Goal: Information Seeking & Learning: Learn about a topic

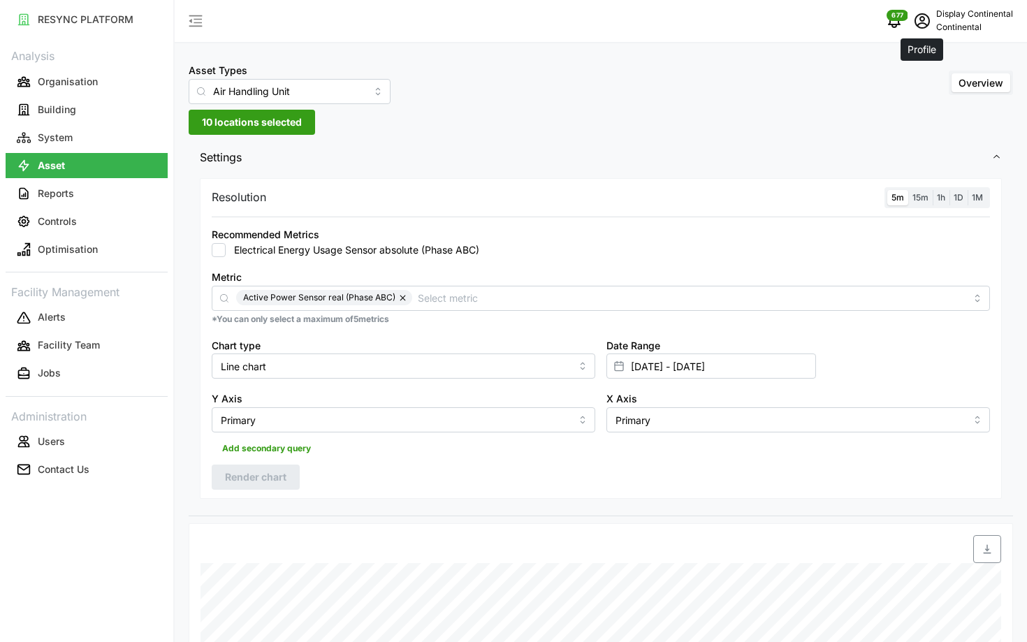
click at [928, 32] on span "schedule" at bounding box center [922, 21] width 27 height 27
click at [906, 104] on button "Logout" at bounding box center [954, 105] width 133 height 24
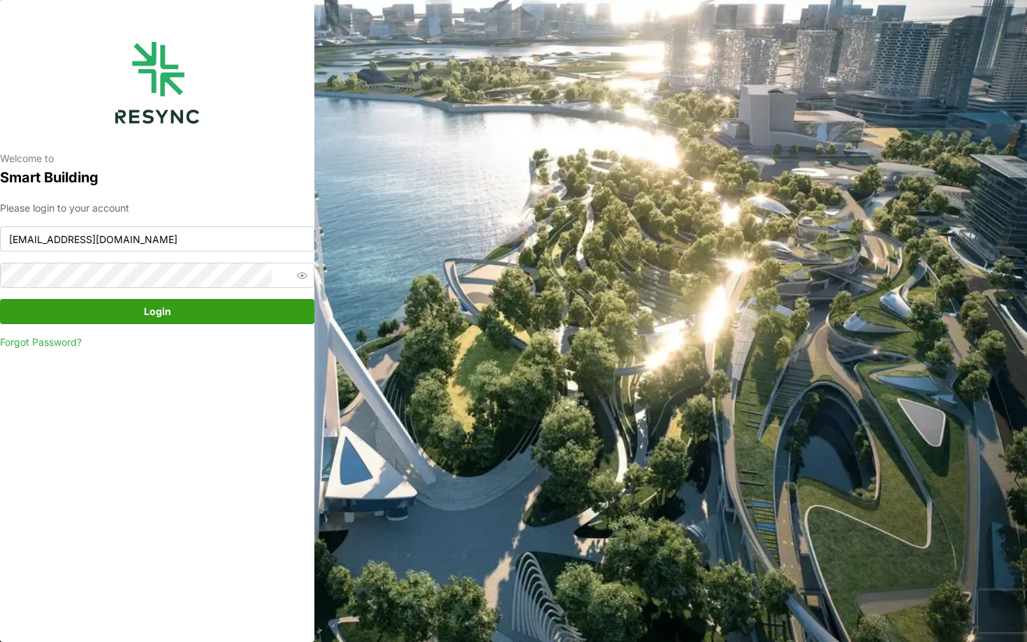
click at [67, 254] on div "Please login to your account continental_display@resynctech.com Login Forgot Pa…" at bounding box center [157, 276] width 315 height 150
click at [66, 240] on input "continental_display@resynctech.com" at bounding box center [157, 238] width 315 height 25
type input "ciputra_display@resynctech.com"
click at [229, 315] on span "Login" at bounding box center [157, 312] width 288 height 24
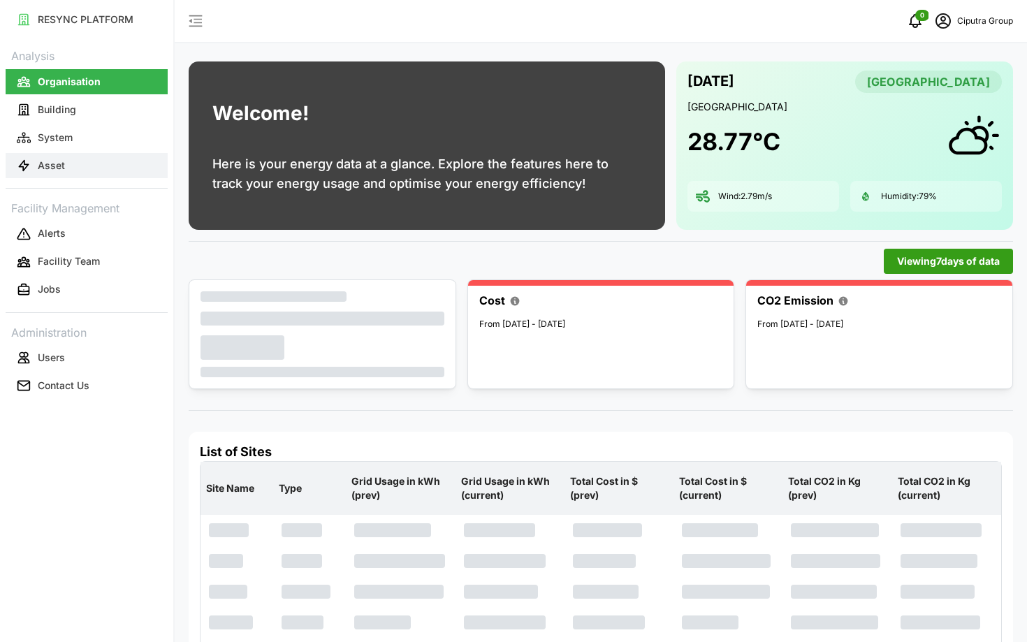
click at [62, 161] on p "Asset" at bounding box center [51, 166] width 27 height 14
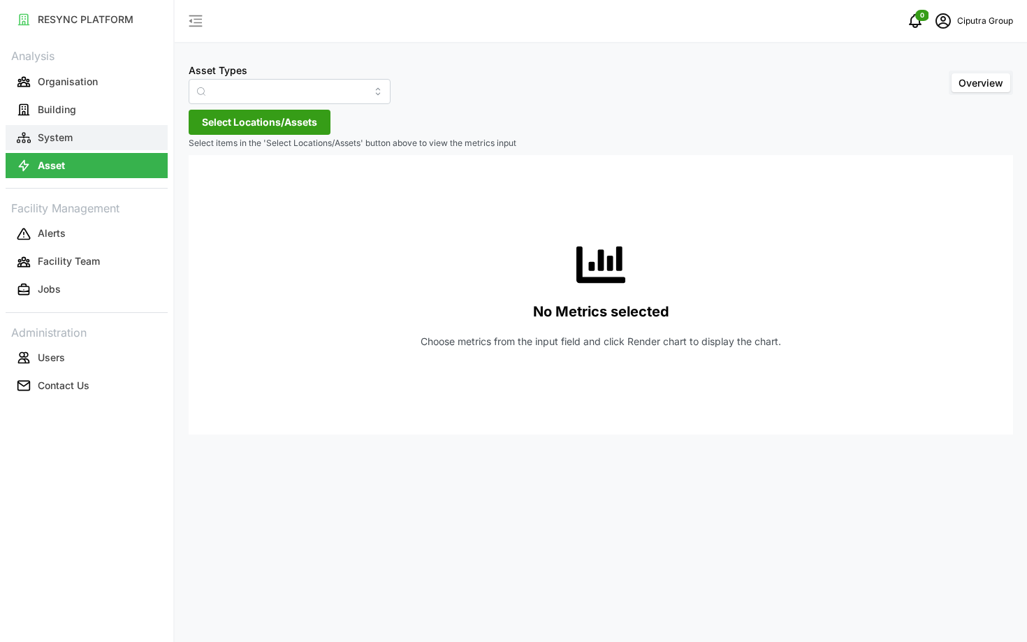
click at [55, 137] on p "System" at bounding box center [55, 138] width 35 height 14
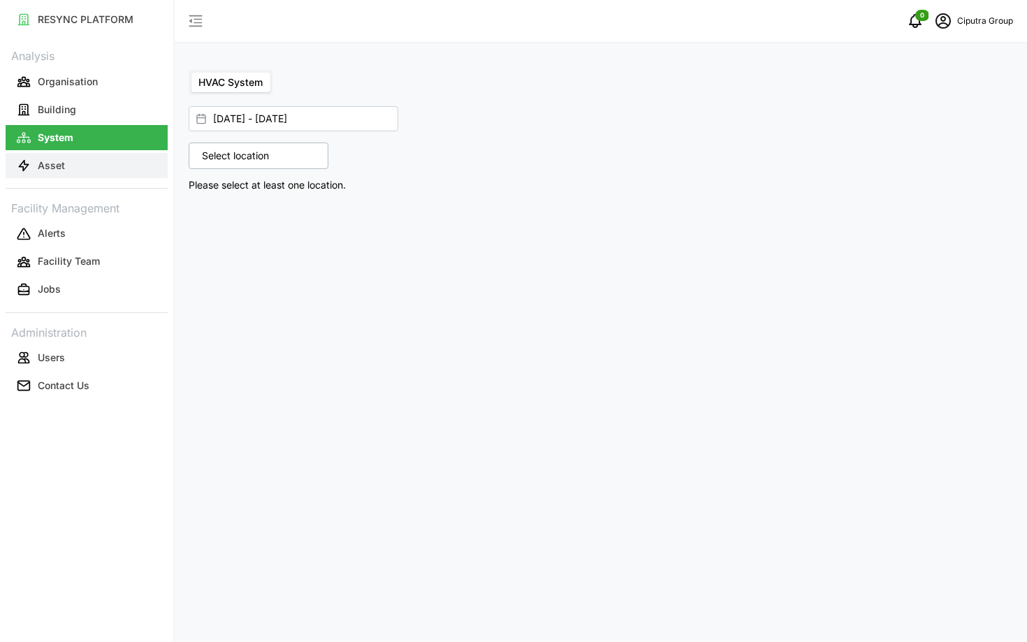
click at [79, 154] on button "Asset" at bounding box center [87, 165] width 162 height 25
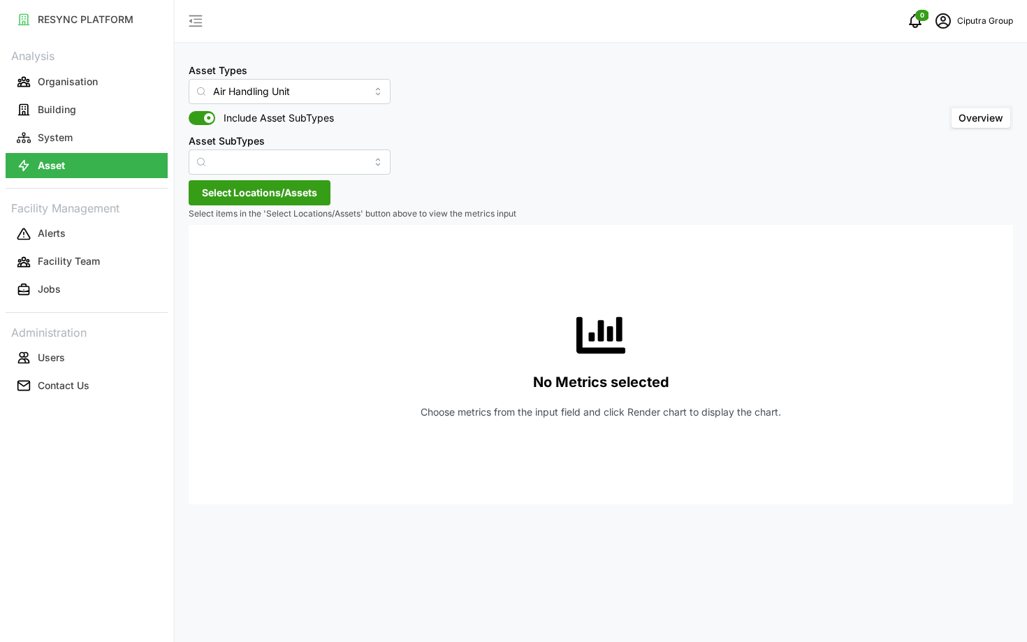
click at [282, 189] on span "Select Locations/Assets" at bounding box center [259, 193] width 115 height 24
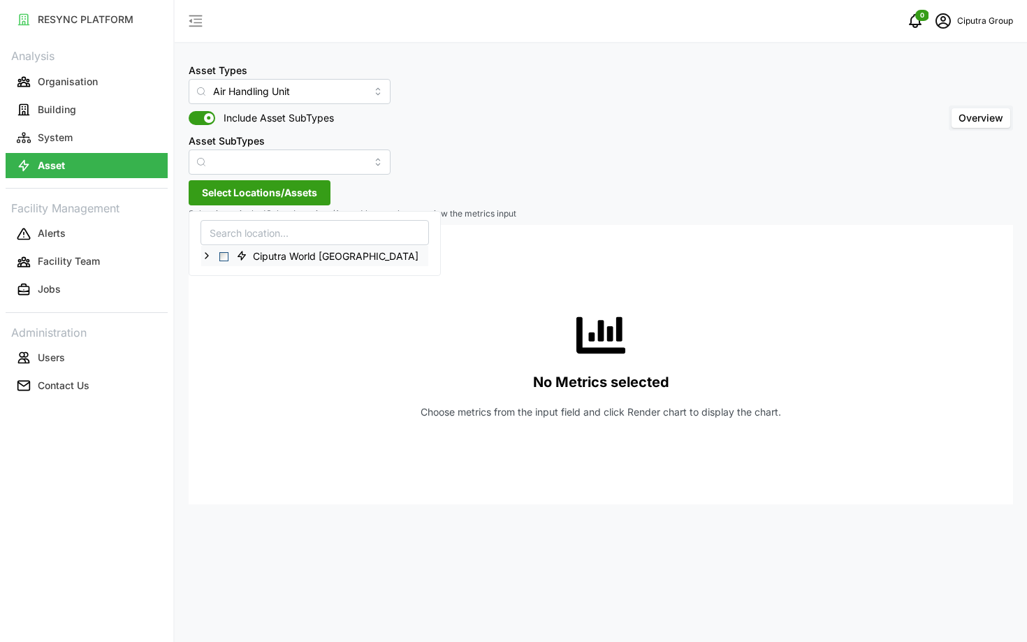
click at [225, 257] on span "Select Ciputra World Surabaya" at bounding box center [223, 256] width 9 height 9
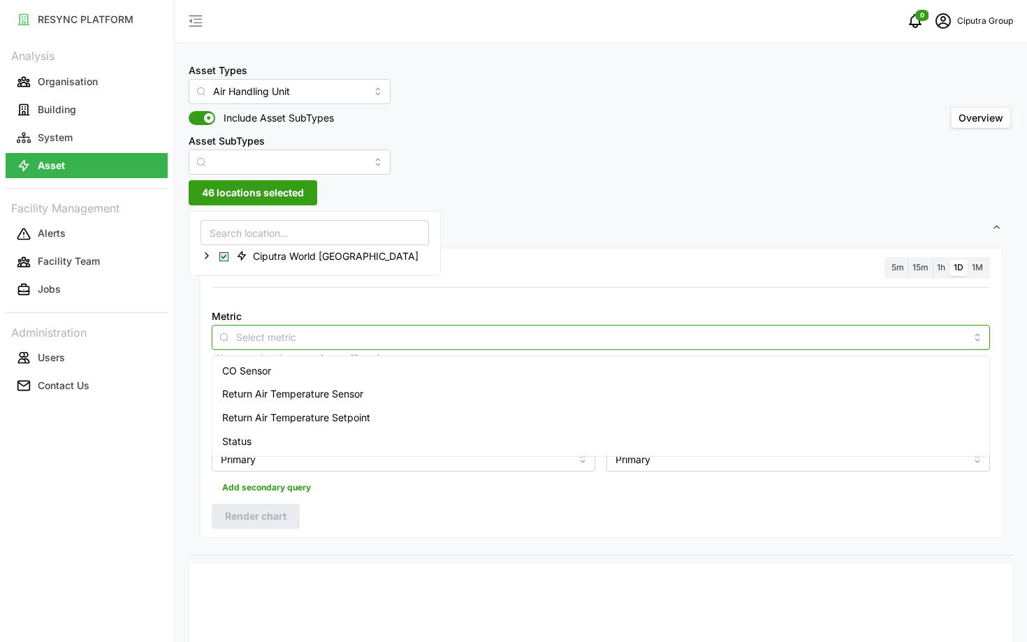
click at [326, 336] on input "Metric" at bounding box center [601, 336] width 730 height 15
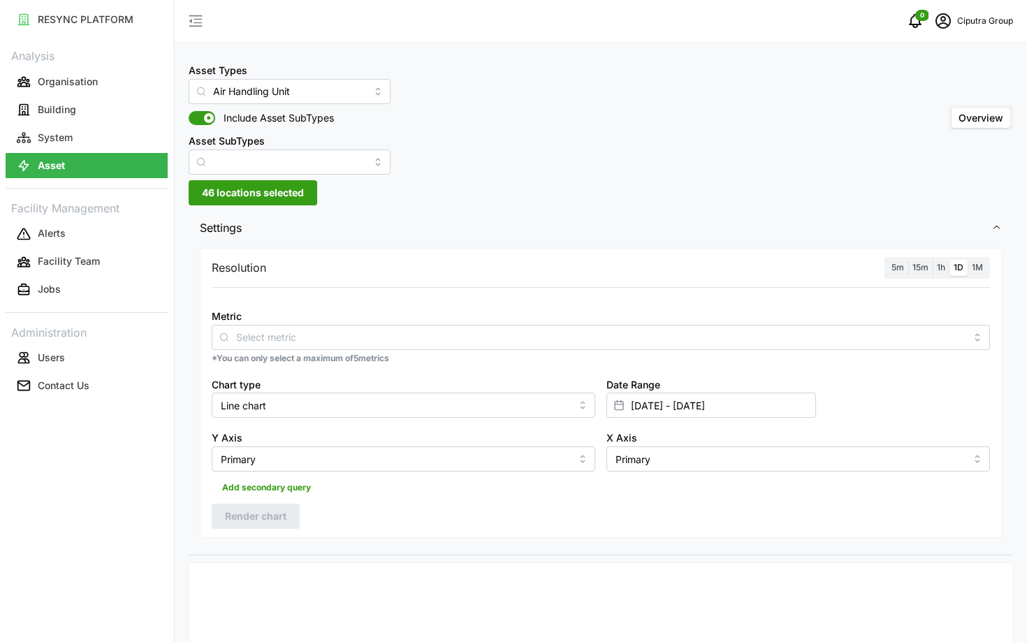
click at [247, 104] on div "Asset Types Air Handling Unit Include Asset SubTypes Asset SubTypes" at bounding box center [290, 118] width 202 height 113
click at [243, 96] on input "Air Handling Unit" at bounding box center [290, 91] width 202 height 25
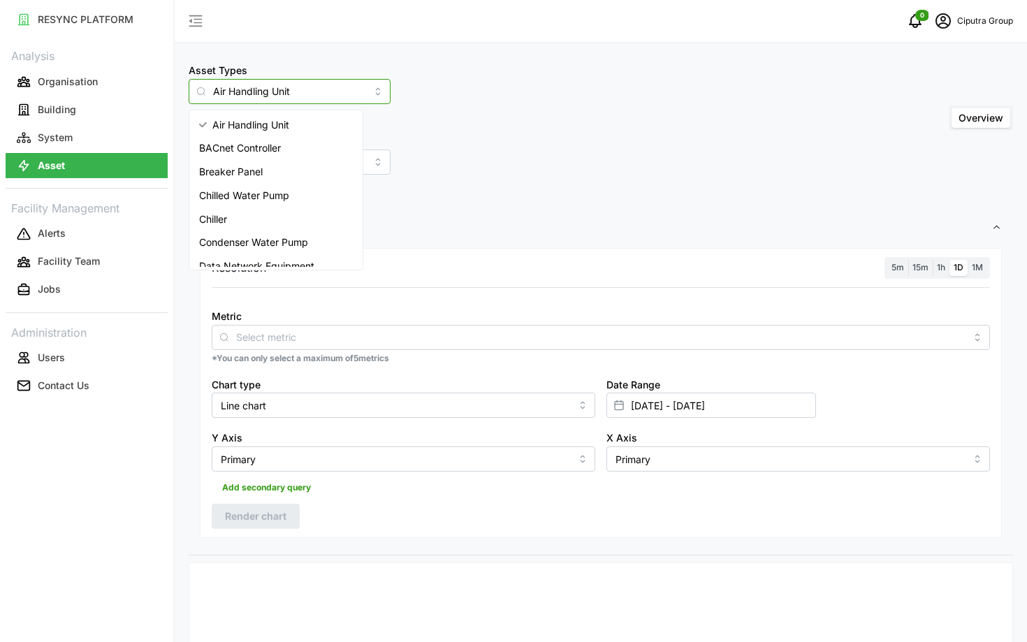
click at [261, 214] on div "Chiller" at bounding box center [276, 220] width 168 height 24
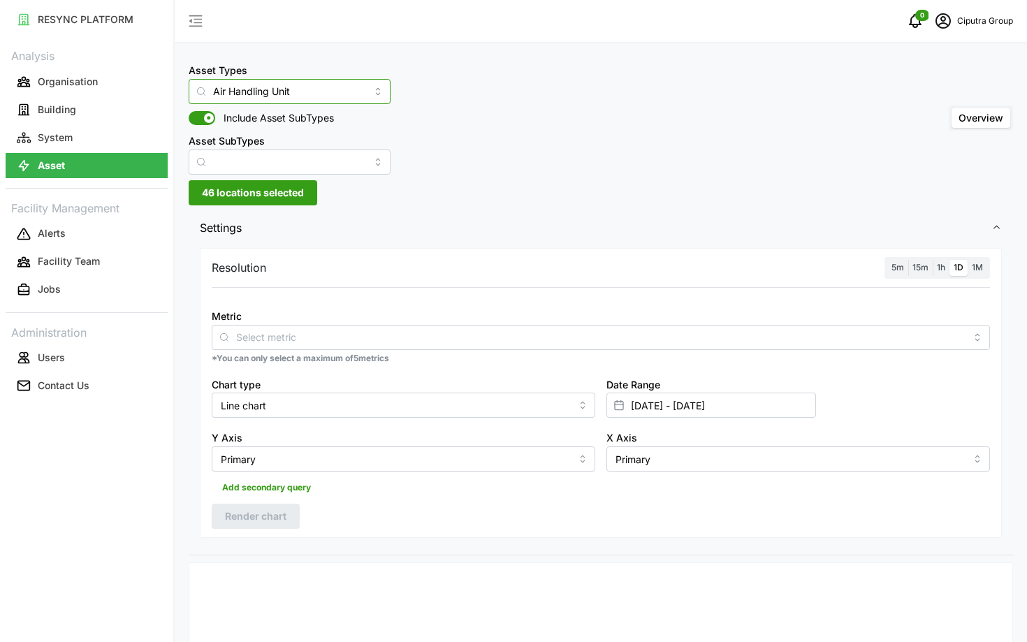
type input "Chiller"
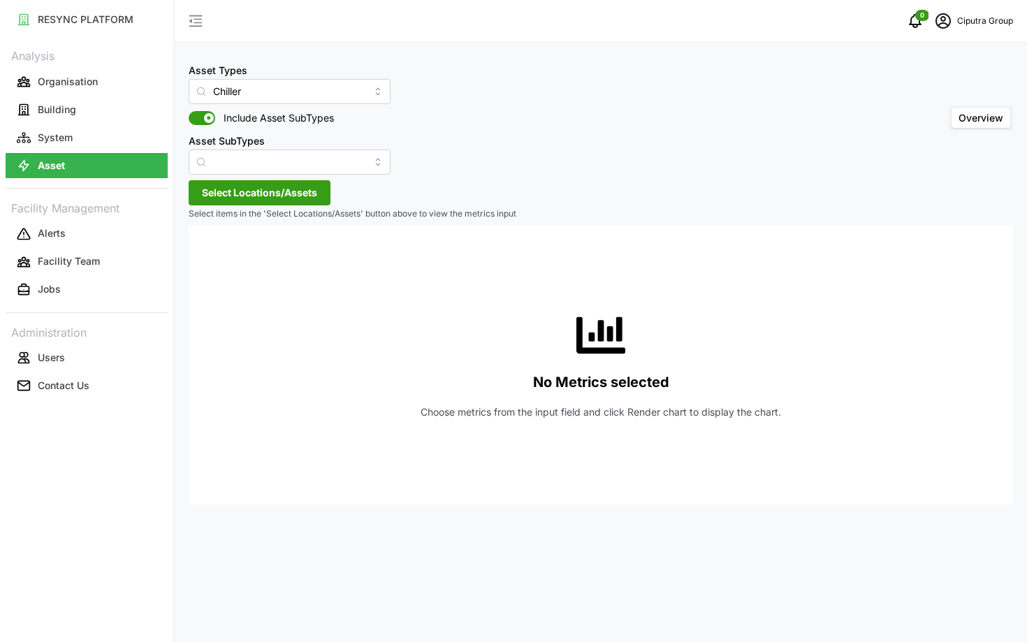
click at [258, 200] on span "Select Locations/Assets" at bounding box center [259, 193] width 115 height 24
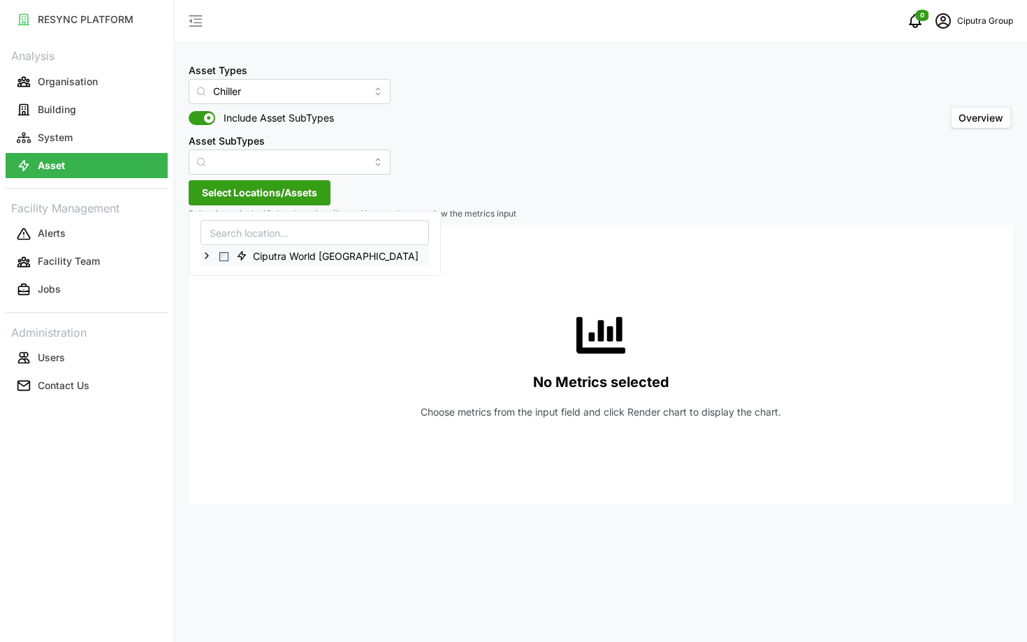
click at [218, 256] on div "Ciputra World Surabaya" at bounding box center [314, 256] width 227 height 20
click at [222, 258] on span "Select Ciputra World Surabaya" at bounding box center [223, 256] width 9 height 9
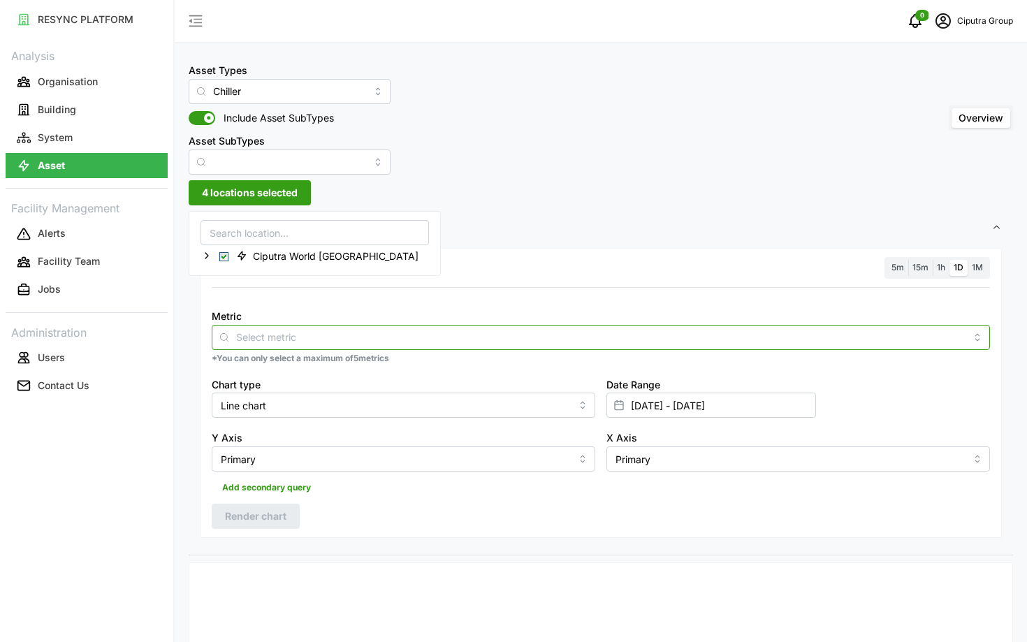
click at [296, 338] on input "Metric" at bounding box center [601, 336] width 730 height 15
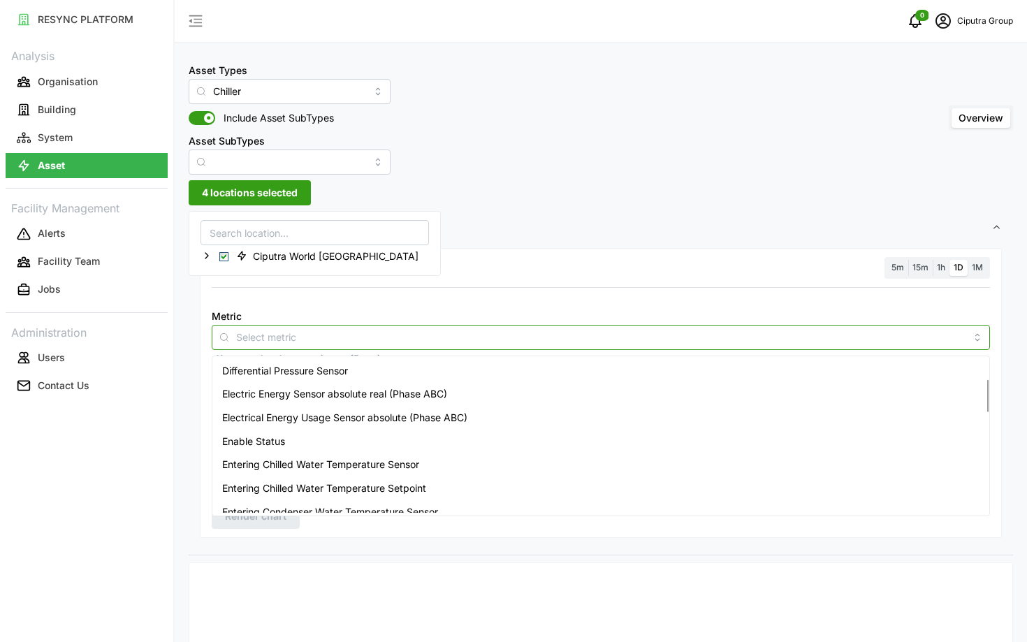
scroll to position [96, 0]
click at [292, 402] on div "Electric Energy Sensor absolute real (Phase ABC)" at bounding box center [601, 393] width 772 height 24
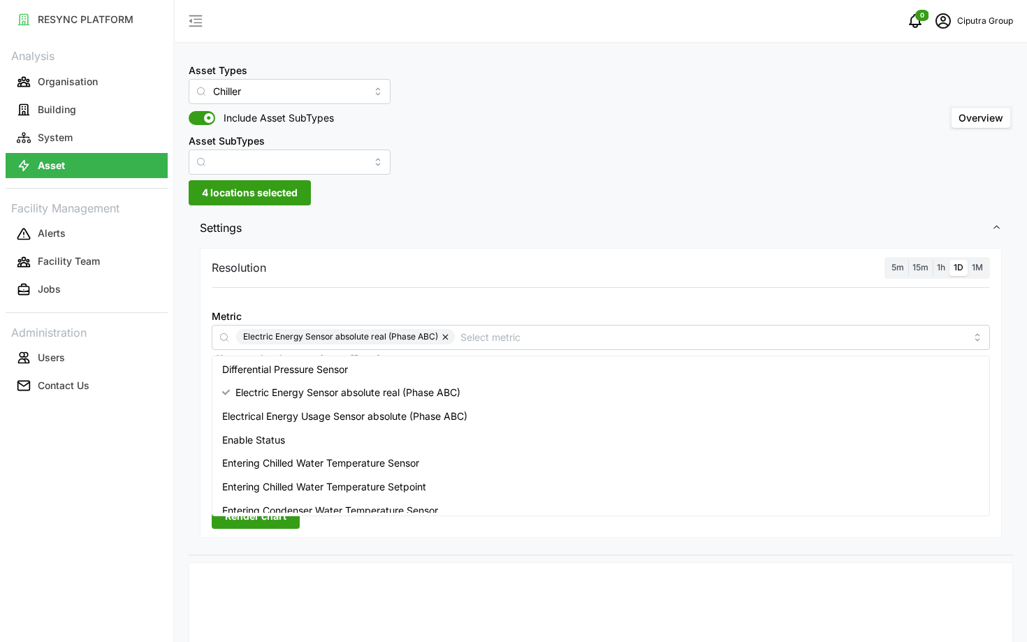
click at [143, 453] on div "RESYNC PLATFORM Analysis Organisation Building System Asset Facility Management…" at bounding box center [86, 321] width 173 height 642
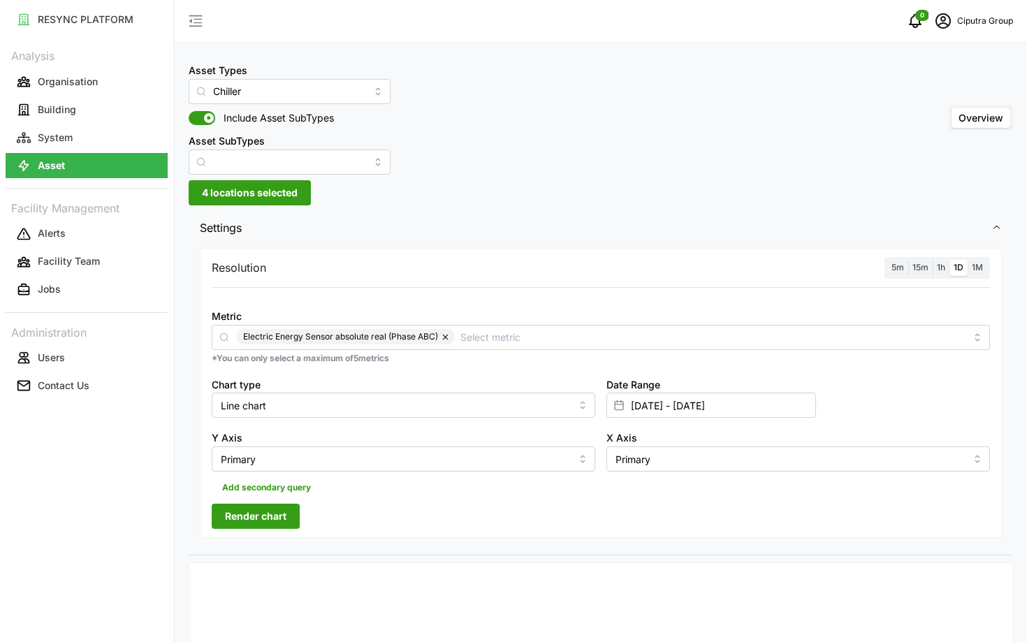
click at [893, 273] on span "5m" at bounding box center [898, 267] width 13 height 10
click at [888, 260] on input "5m" at bounding box center [888, 260] width 0 height 0
click at [278, 515] on span "Render chart" at bounding box center [256, 517] width 62 height 24
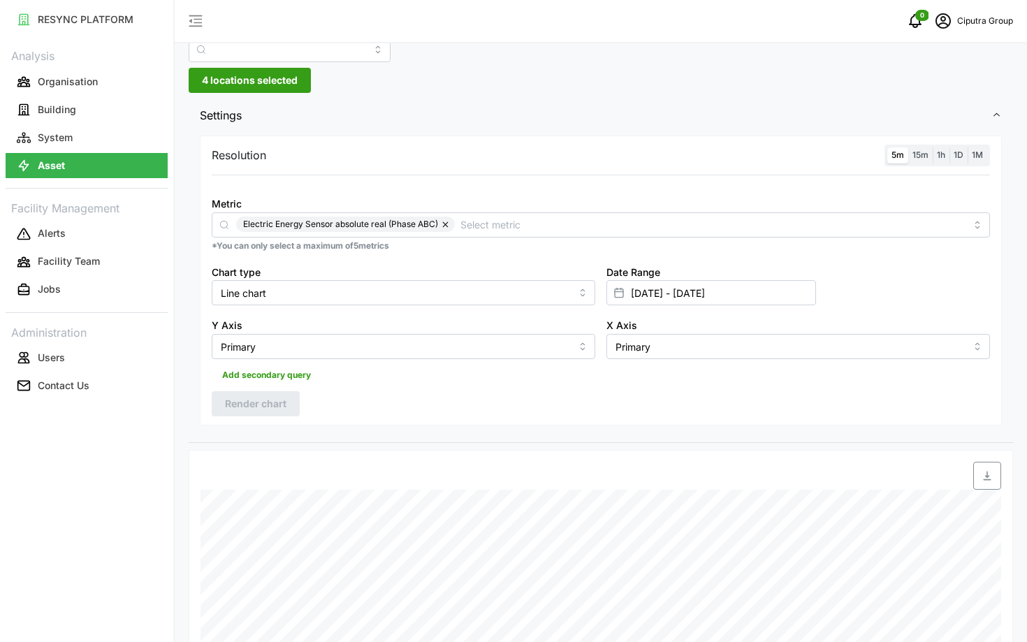
scroll to position [108, 0]
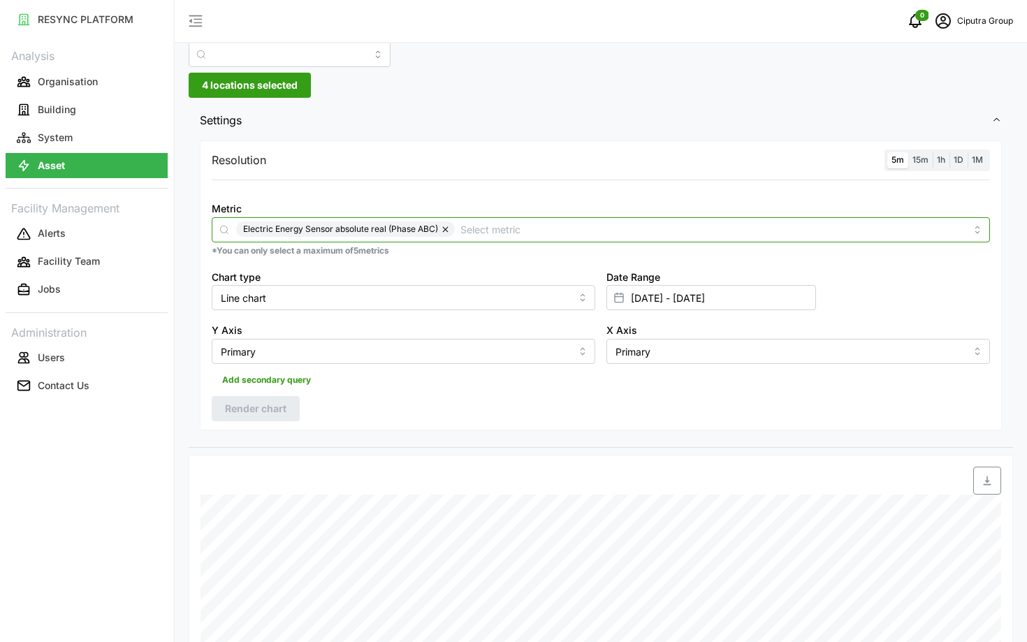
click at [477, 230] on input "Metric" at bounding box center [713, 229] width 505 height 15
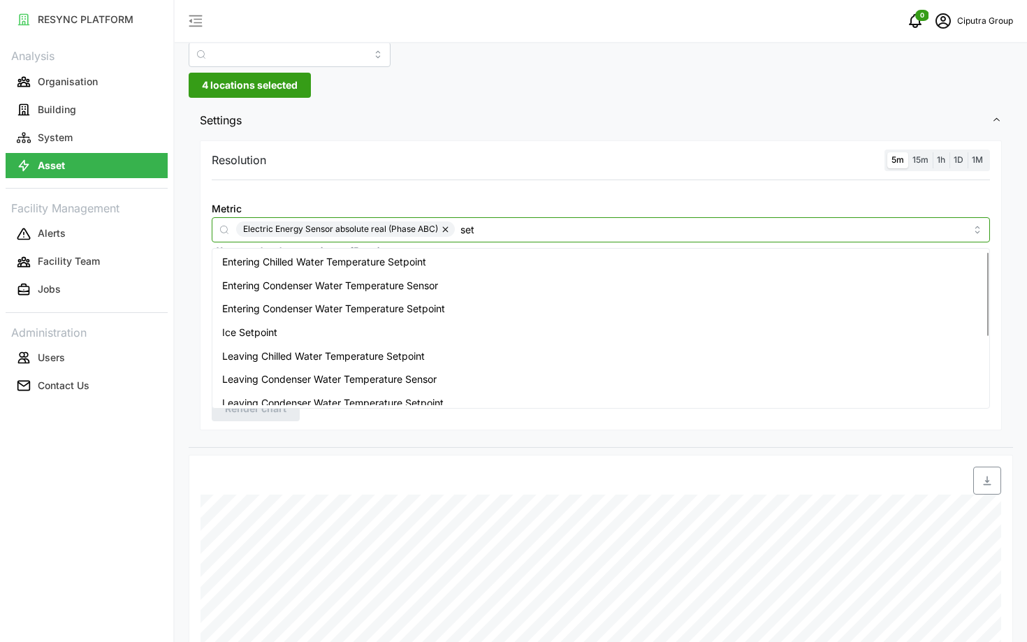
scroll to position [1, 0]
type input "setpoint"
click at [357, 301] on div "Entering Condenser Water Temperature Setpoint" at bounding box center [601, 310] width 772 height 24
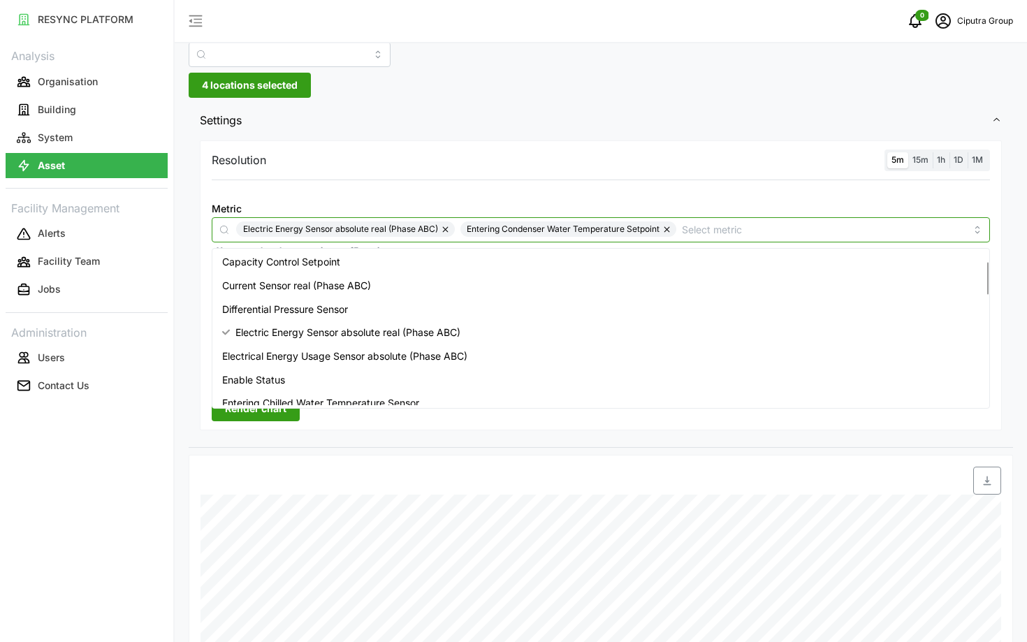
click at [447, 231] on button "button" at bounding box center [446, 229] width 17 height 15
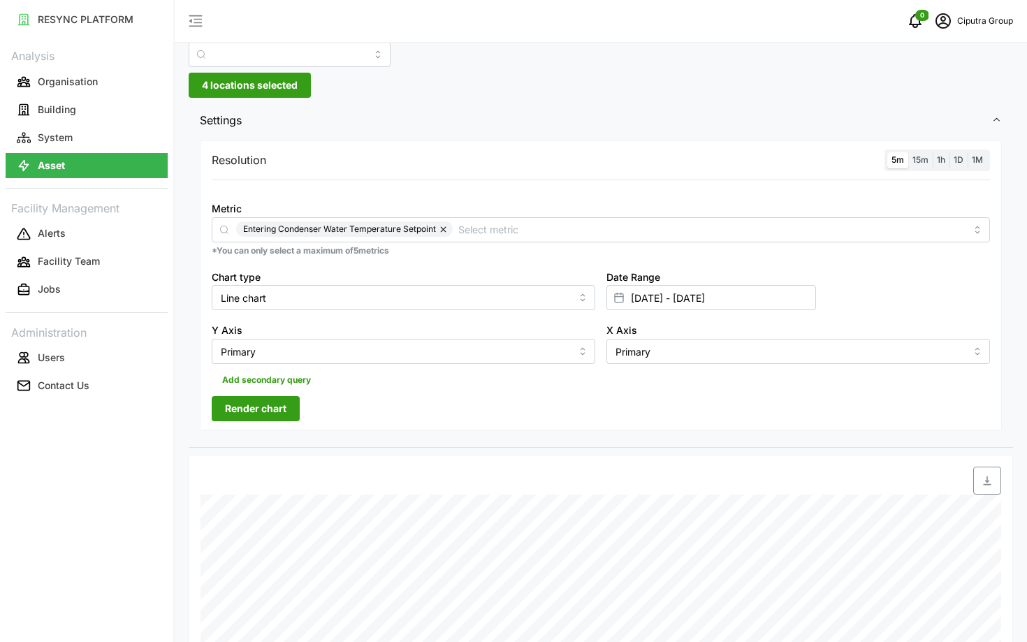
click at [261, 419] on span "Render chart" at bounding box center [256, 409] width 62 height 24
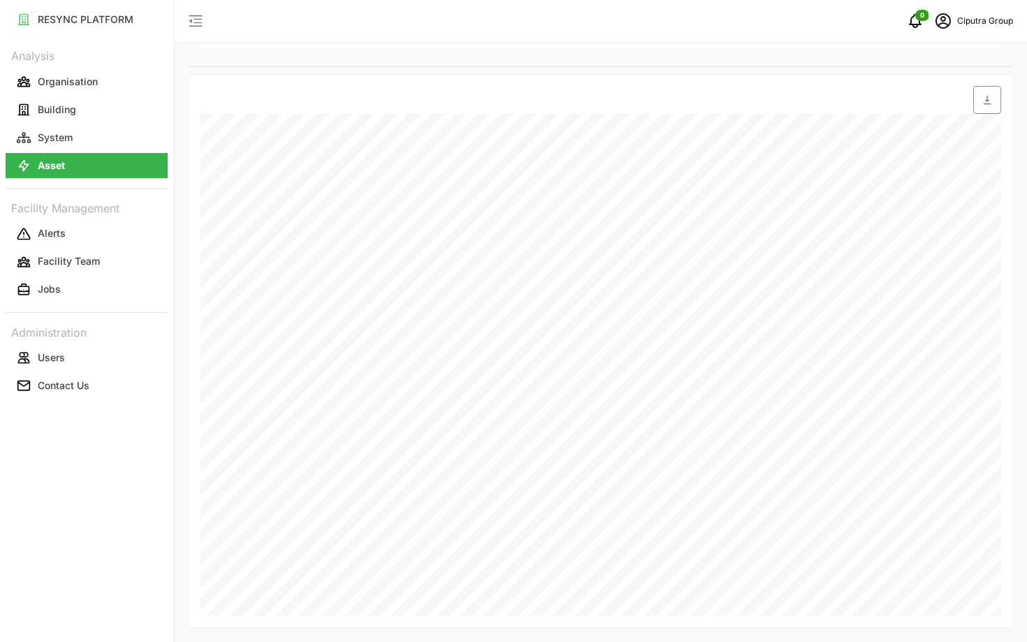
scroll to position [0, 0]
